Goal: Task Accomplishment & Management: Manage account settings

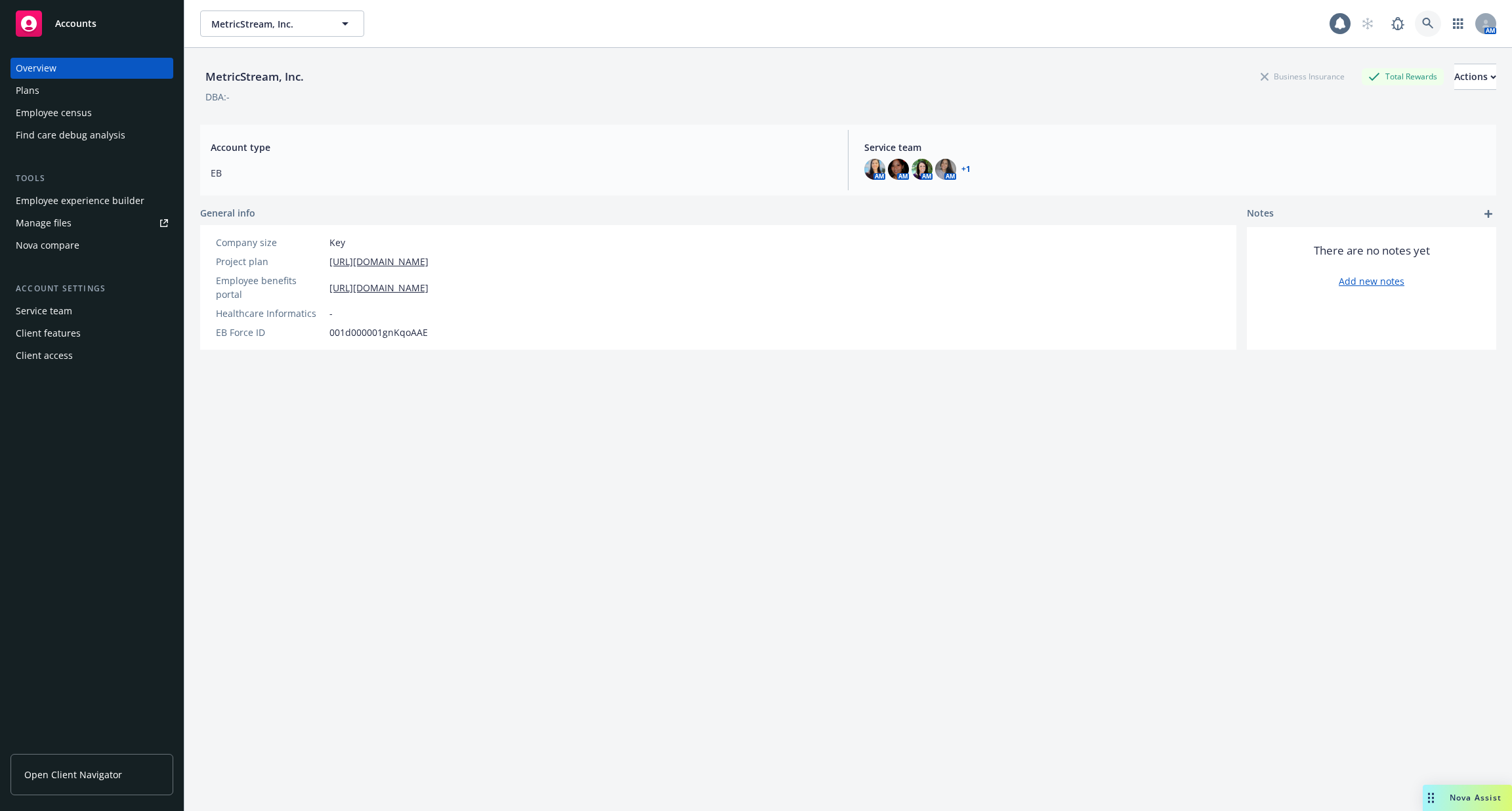
click at [1423, 24] on icon at bounding box center [1427, 23] width 12 height 12
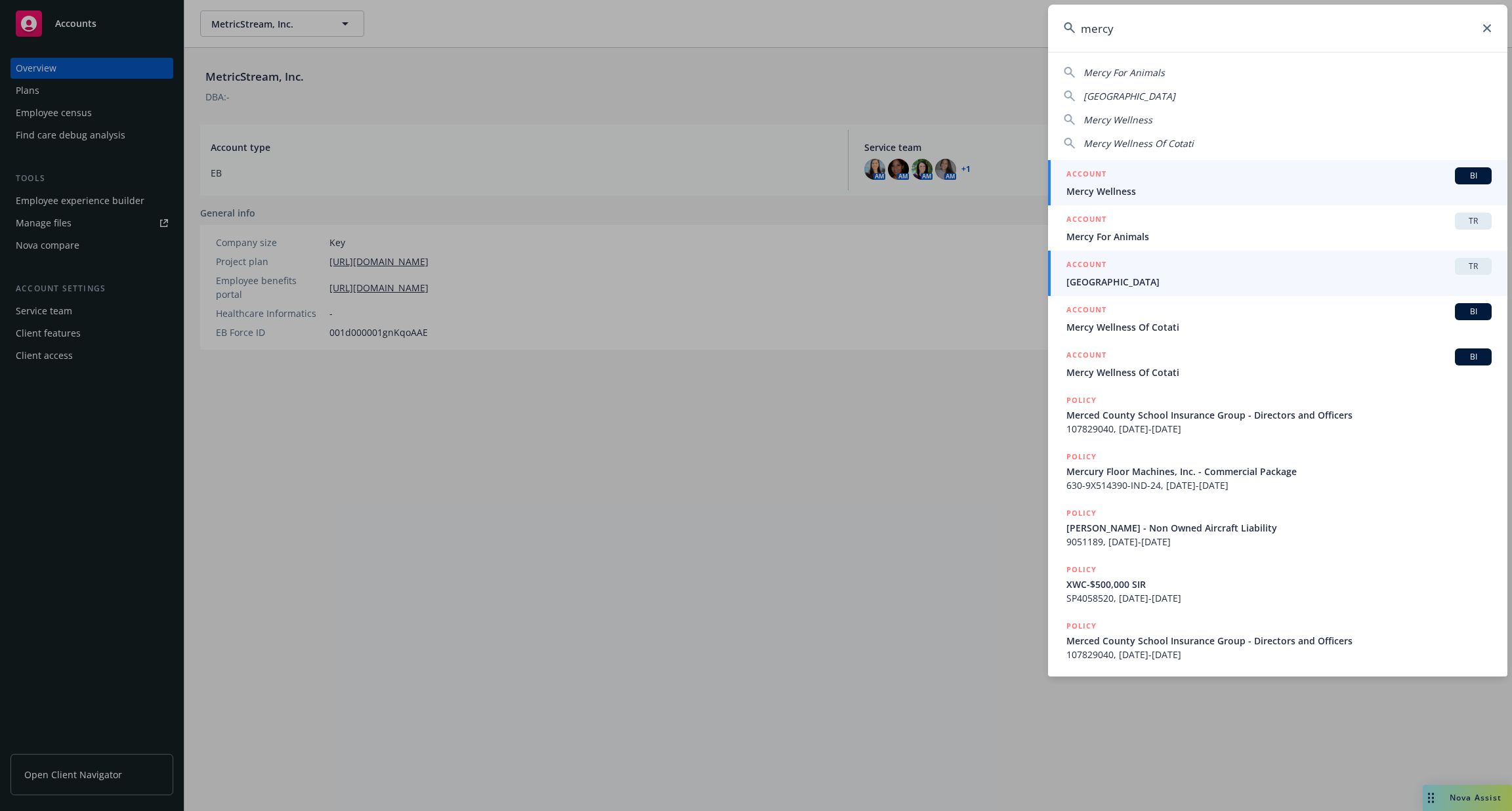
type input "mercy"
click at [1216, 272] on div "ACCOUNT TR" at bounding box center [1279, 266] width 425 height 17
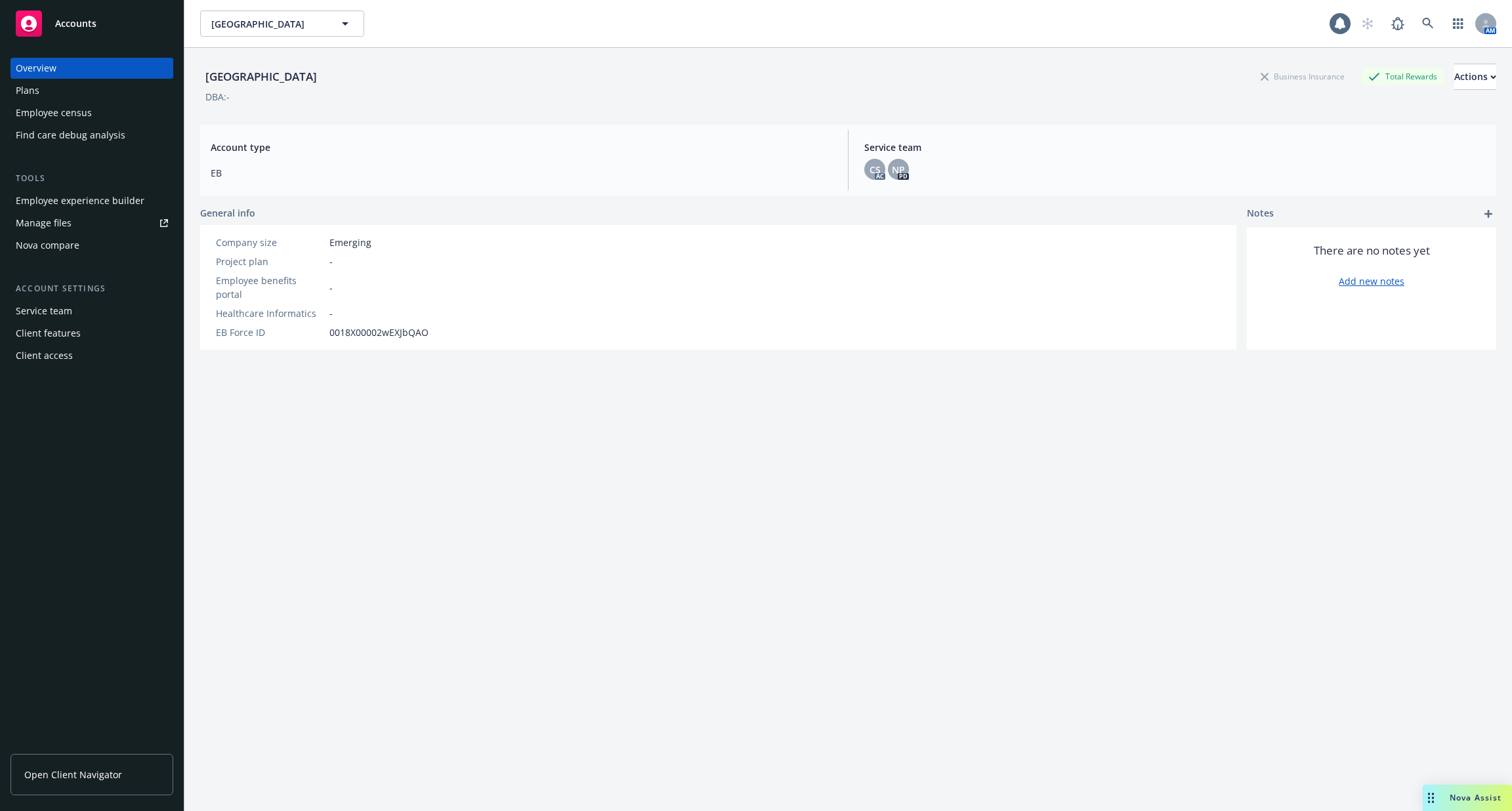
click at [107, 197] on div "Employee experience builder" at bounding box center [80, 201] width 128 height 21
click at [136, 308] on div "Service team" at bounding box center [92, 311] width 152 height 21
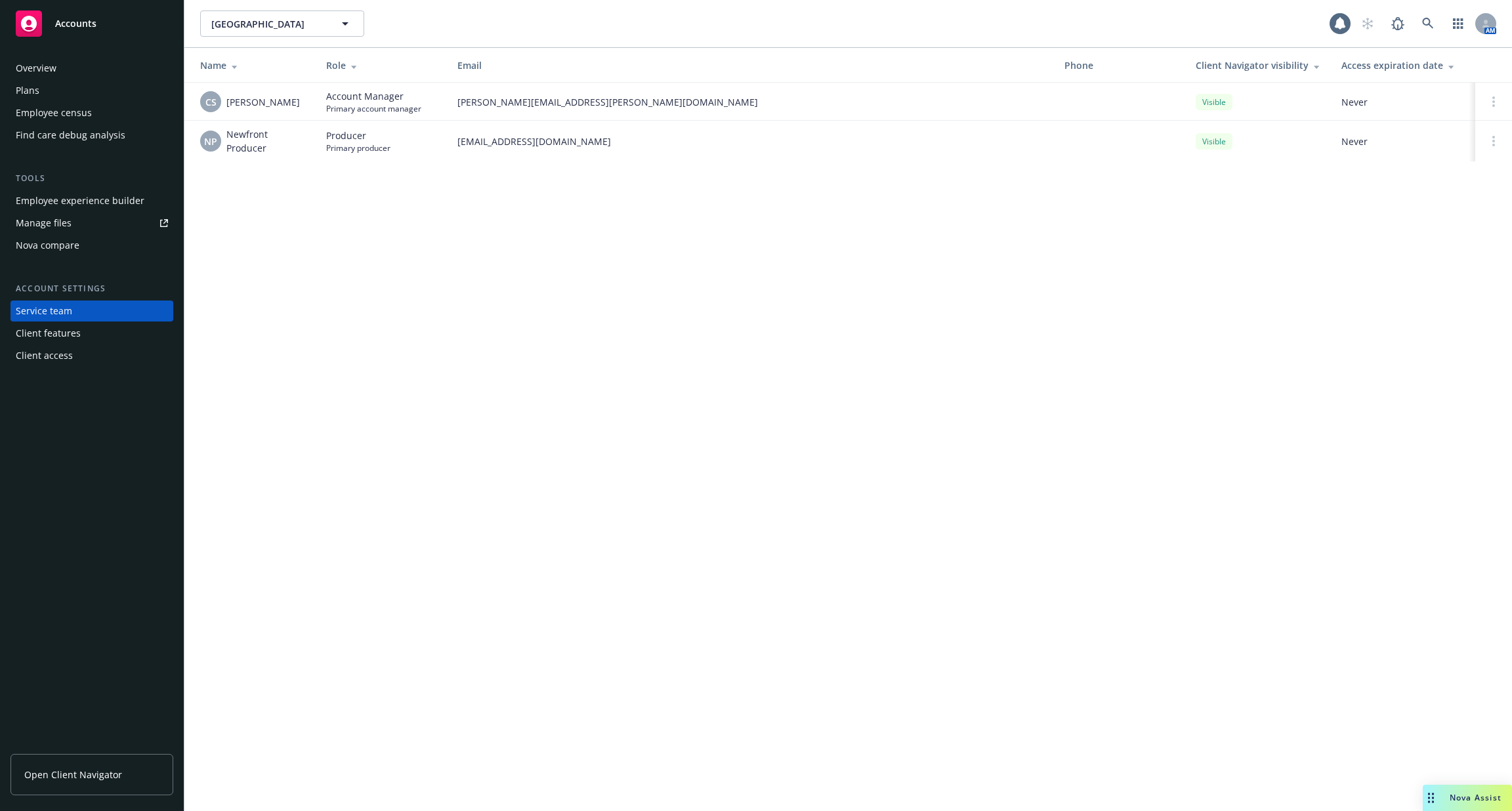
click at [107, 351] on div "Client access" at bounding box center [92, 355] width 152 height 21
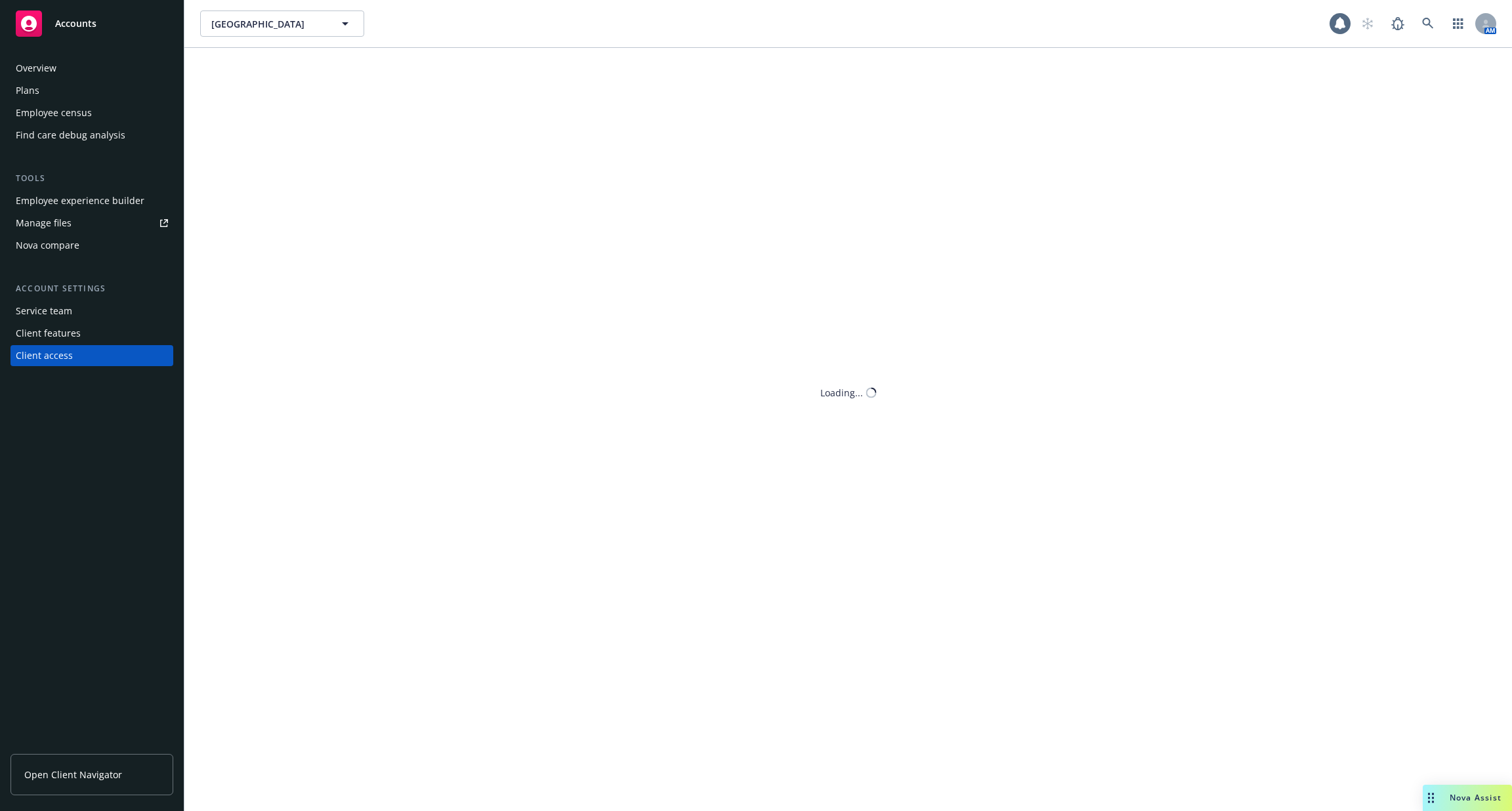
click at [107, 351] on div "Client access" at bounding box center [92, 355] width 152 height 21
